Goal: Information Seeking & Learning: Learn about a topic

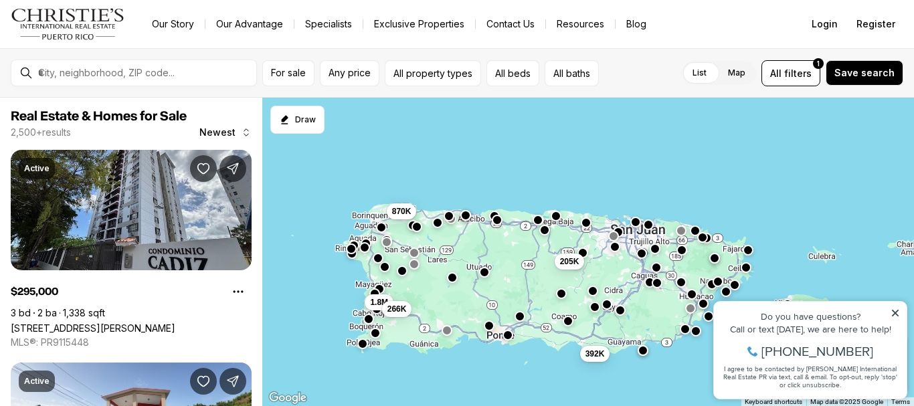
click at [445, 333] on button "button" at bounding box center [446, 330] width 11 height 11
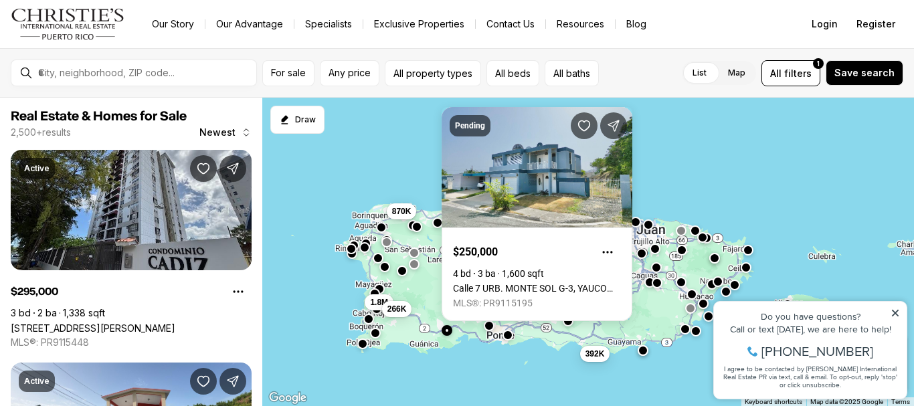
drag, startPoint x: 502, startPoint y: 366, endPoint x: 495, endPoint y: 369, distance: 7.2
click at [500, 367] on div "205K 392K 870K 1.8M 266K" at bounding box center [587, 252] width 651 height 309
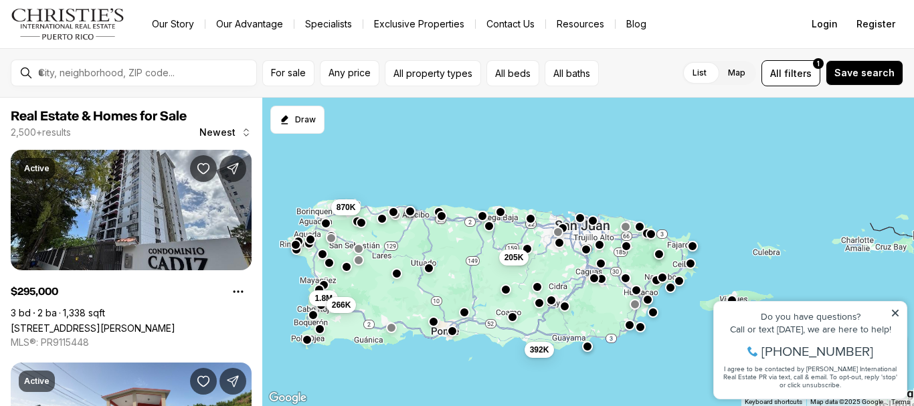
click at [372, 330] on div "392K 205K 870K 1.8M 266K" at bounding box center [587, 252] width 651 height 309
click at [367, 328] on div "392K 205K 870K 1.8M 266K" at bounding box center [587, 252] width 651 height 309
click at [433, 328] on div "392K 205K 870K 1.8M 266K" at bounding box center [587, 252] width 651 height 309
click at [435, 322] on button "button" at bounding box center [433, 320] width 11 height 11
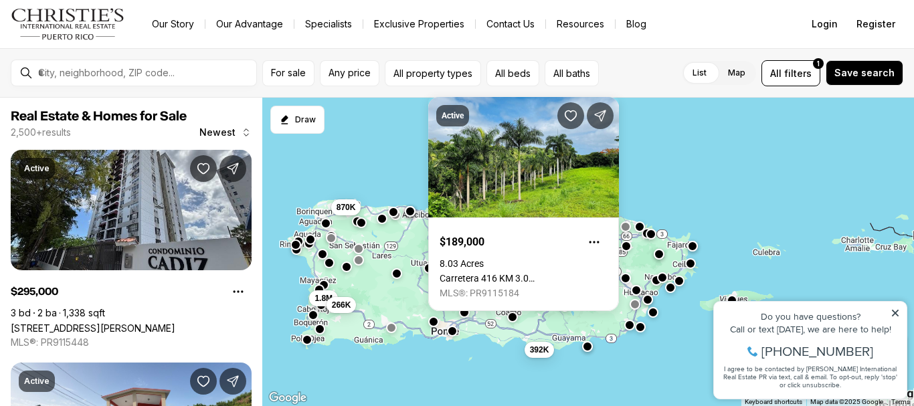
click at [451, 337] on div "392K 205K 870K 1.8M 266K" at bounding box center [587, 252] width 651 height 309
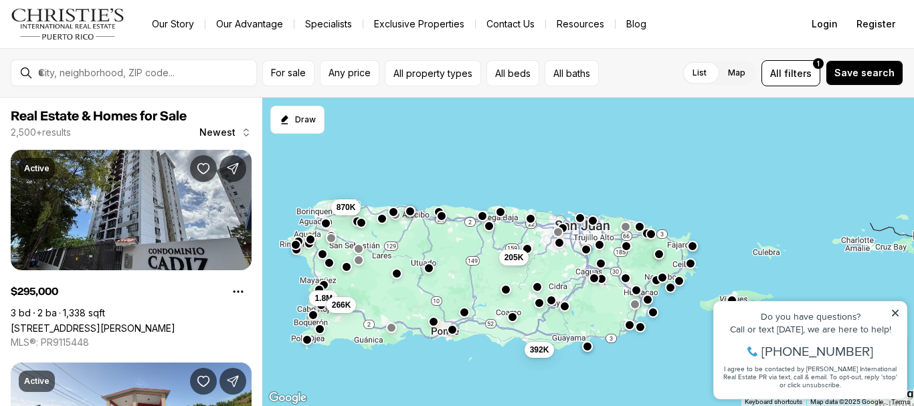
click at [453, 331] on button "button" at bounding box center [452, 329] width 11 height 11
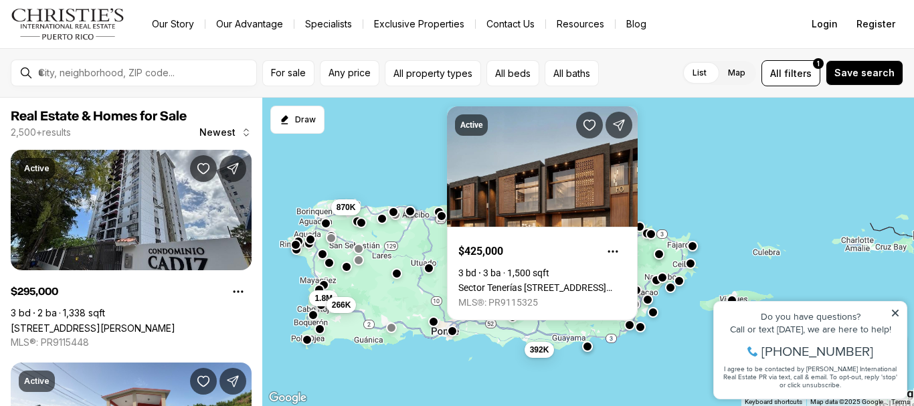
click at [369, 308] on div "392K 205K 870K 1.8M 266K" at bounding box center [587, 252] width 651 height 309
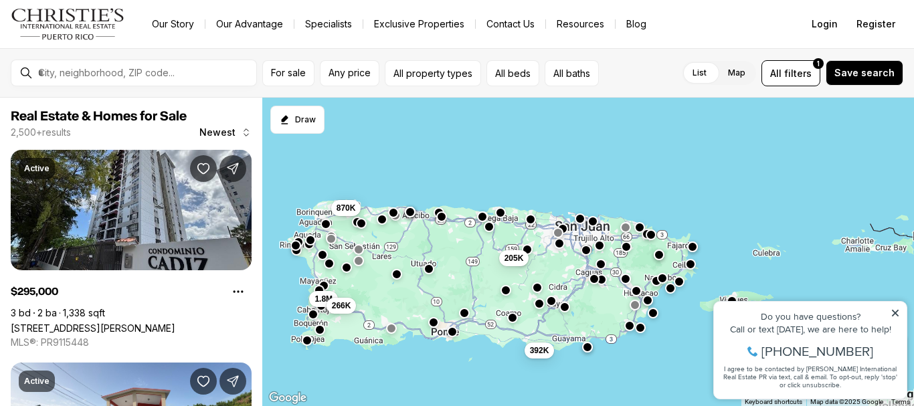
click at [316, 313] on button "button" at bounding box center [313, 314] width 11 height 11
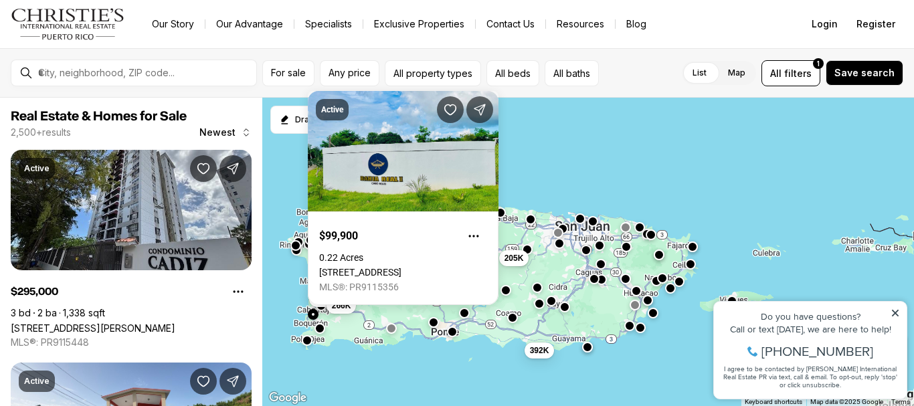
click at [322, 331] on button "button" at bounding box center [319, 328] width 11 height 11
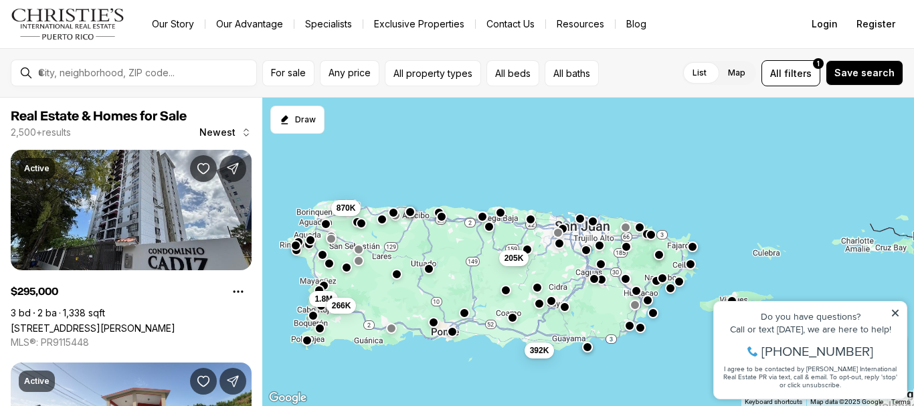
click at [318, 329] on button "button" at bounding box center [319, 328] width 11 height 11
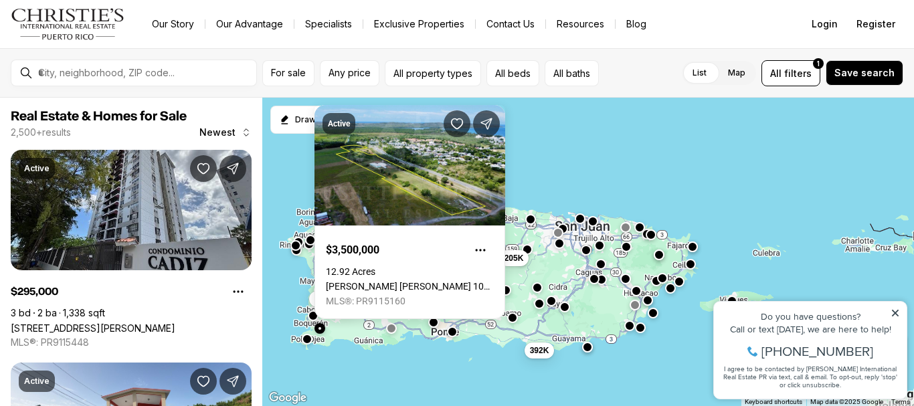
click at [306, 340] on button "button" at bounding box center [307, 339] width 11 height 11
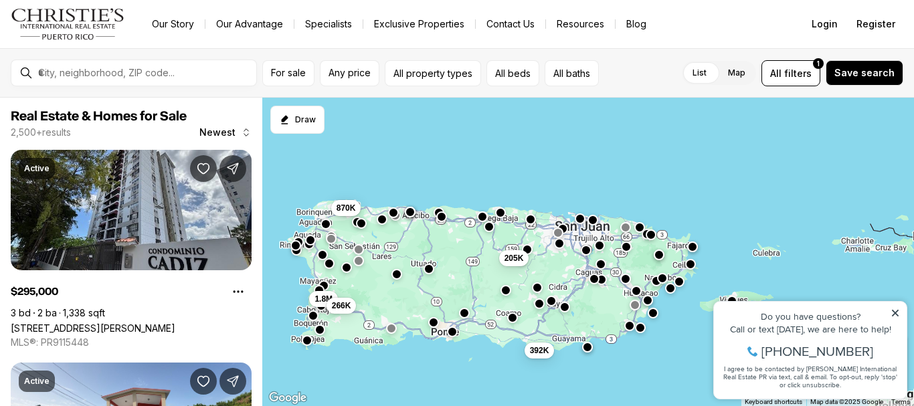
click at [593, 220] on button "button" at bounding box center [592, 220] width 11 height 11
